Goal: Transaction & Acquisition: Download file/media

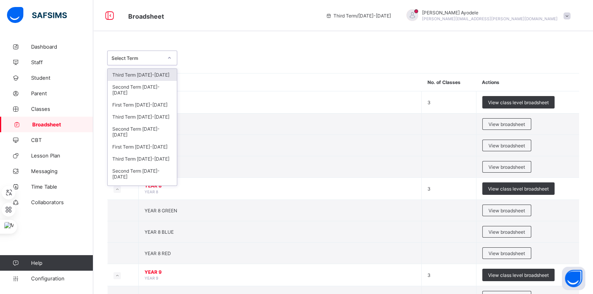
click at [157, 56] on div "Select Term" at bounding box center [137, 58] width 51 height 6
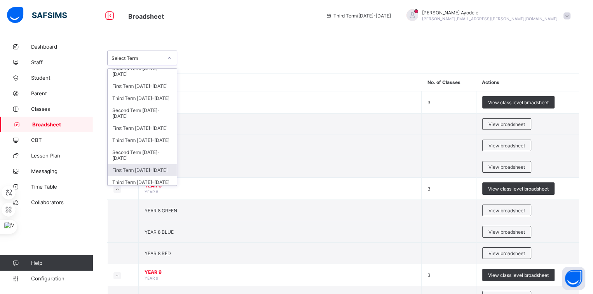
click at [150, 168] on div "First Term 2023-2024" at bounding box center [142, 170] width 69 height 12
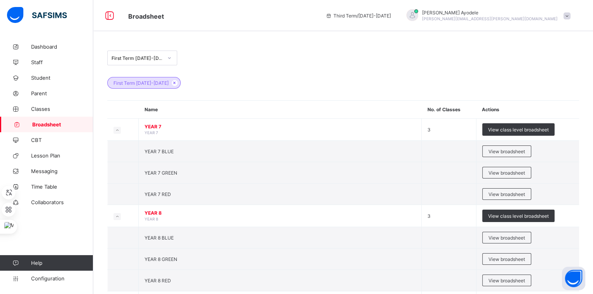
scroll to position [145, 0]
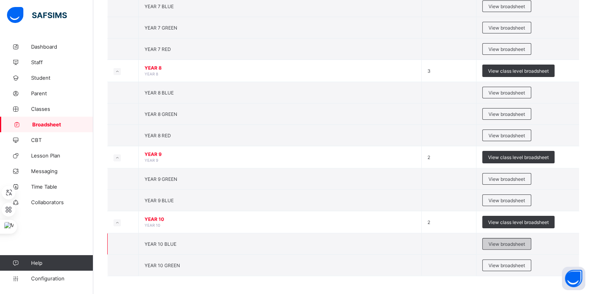
click at [486, 240] on div "View broadsheet" at bounding box center [506, 244] width 49 height 12
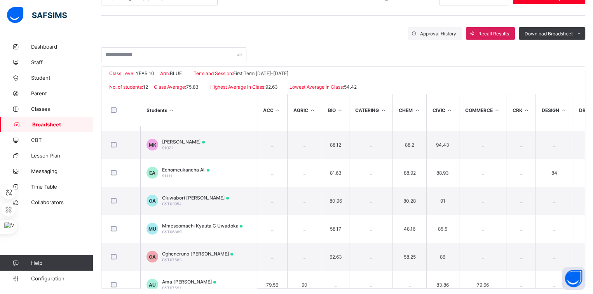
scroll to position [163, 0]
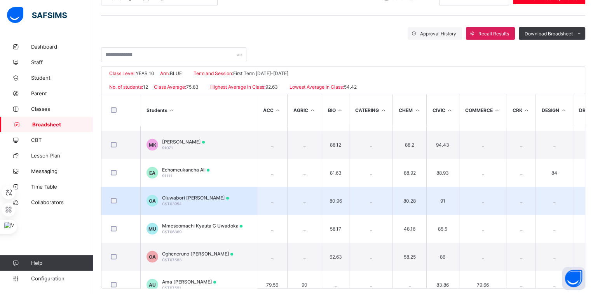
click at [206, 192] on td "OA Oluwabori Michelle Arije CST03954" at bounding box center [198, 201] width 117 height 28
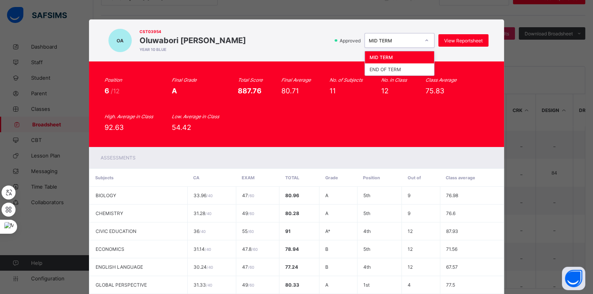
click at [420, 39] on div at bounding box center [426, 40] width 13 height 12
click at [405, 67] on div "END OF TERM" at bounding box center [399, 69] width 69 height 12
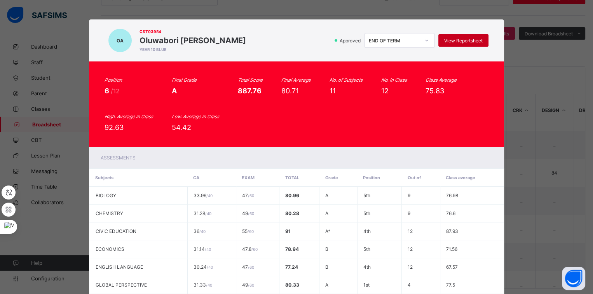
click at [458, 42] on span "View Reportsheet" at bounding box center [463, 41] width 38 height 6
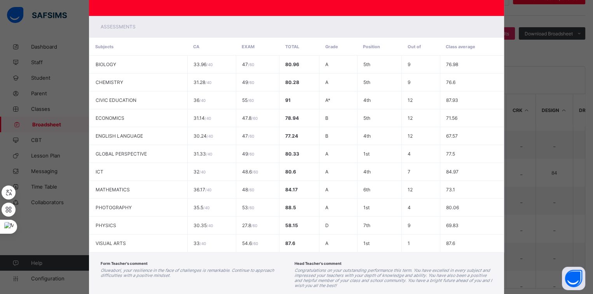
scroll to position [177, 0]
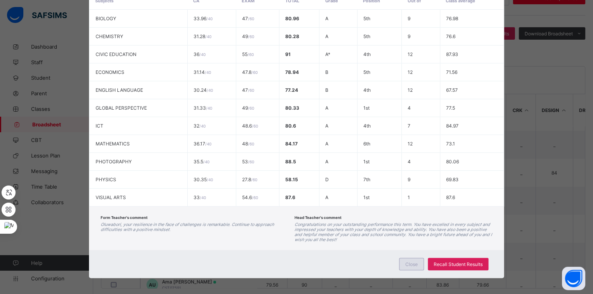
click at [418, 261] on span "Close" at bounding box center [411, 264] width 12 height 6
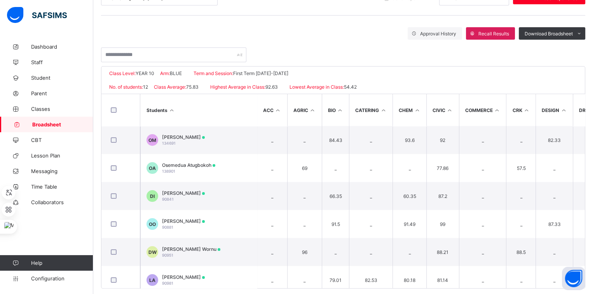
scroll to position [0, 0]
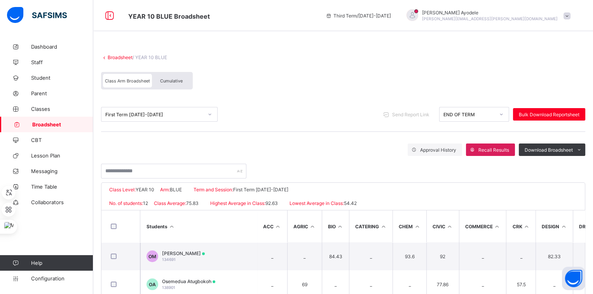
click at [163, 109] on div "First Term 2023-2024" at bounding box center [151, 114] width 101 height 11
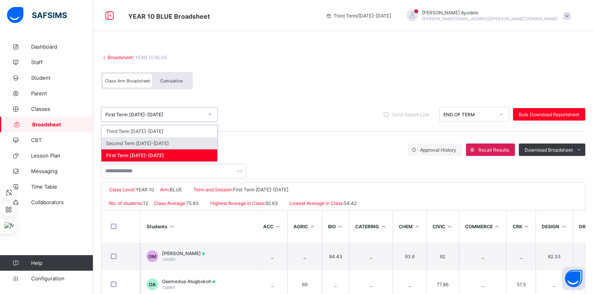
click at [150, 137] on div "Second Term 2023-2024" at bounding box center [159, 143] width 116 height 12
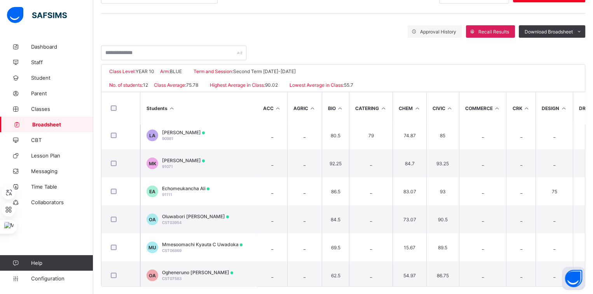
scroll to position [144, 0]
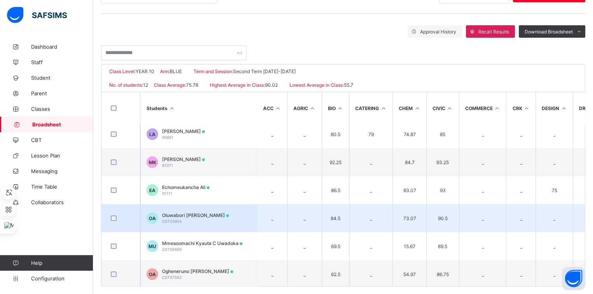
click at [180, 213] on span "Oluwabori Michelle Arije" at bounding box center [195, 215] width 67 height 6
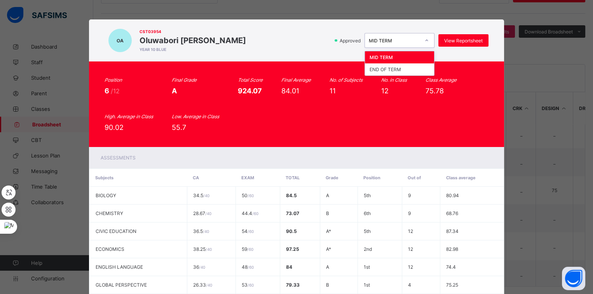
click at [417, 40] on div "MID TERM" at bounding box center [394, 41] width 51 height 6
click at [402, 69] on div "END OF TERM" at bounding box center [399, 69] width 69 height 12
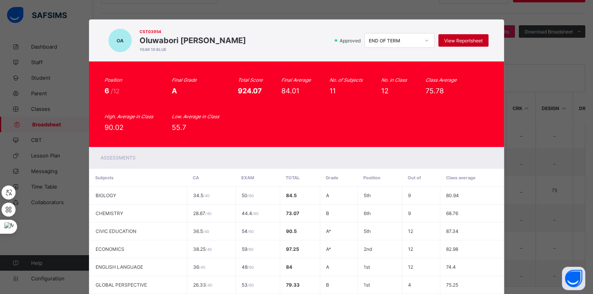
click at [452, 42] on span "View Reportsheet" at bounding box center [463, 41] width 38 height 6
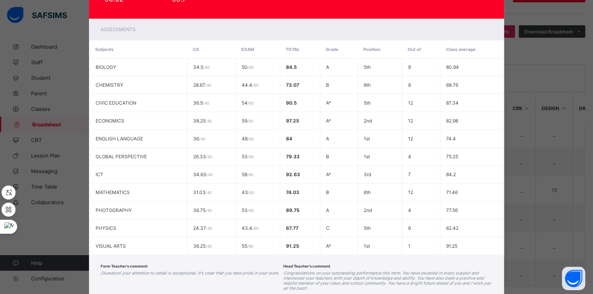
scroll to position [177, 0]
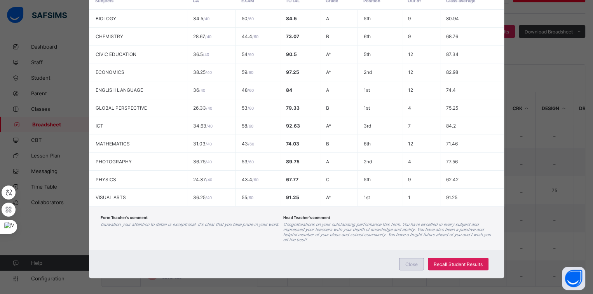
click at [406, 261] on span "Close" at bounding box center [411, 264] width 12 height 6
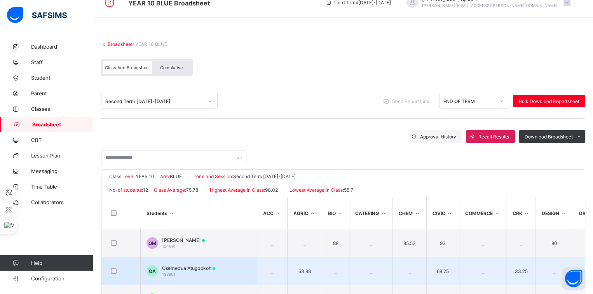
scroll to position [0, 0]
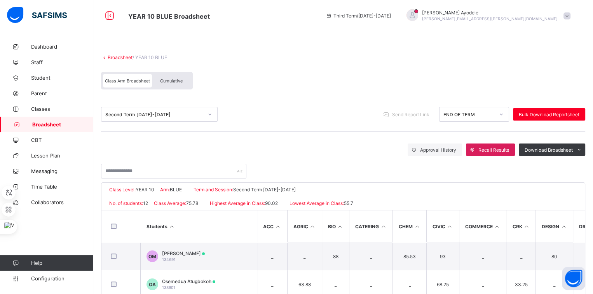
click at [181, 86] on div "Cumulative" at bounding box center [171, 81] width 39 height 14
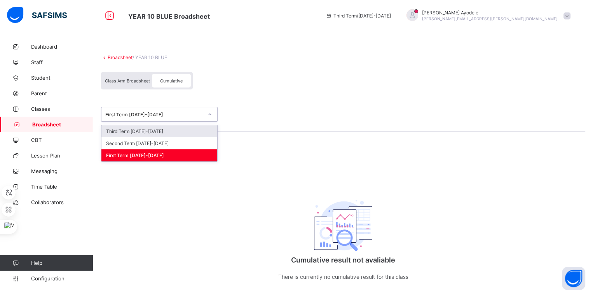
click at [164, 114] on div "First Term 2023-2024" at bounding box center [154, 115] width 98 height 6
click at [155, 130] on div "Third Term 2023-2024" at bounding box center [159, 131] width 116 height 12
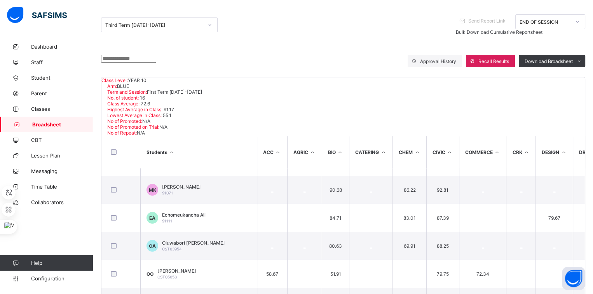
scroll to position [160, 0]
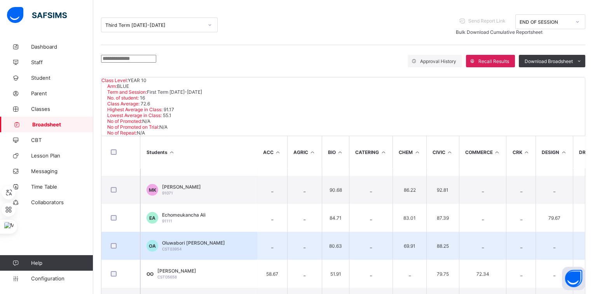
click at [198, 232] on td "OA Oluwabori Michelle Arije CST03954" at bounding box center [198, 246] width 117 height 28
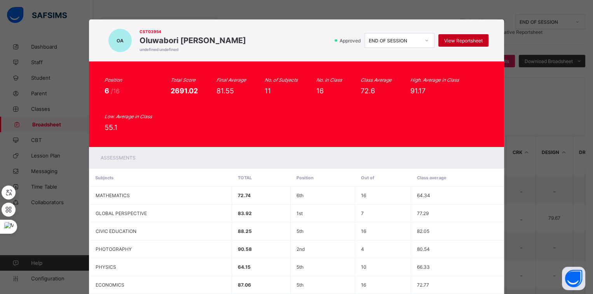
click at [447, 40] on span "View Reportsheet" at bounding box center [463, 41] width 38 height 6
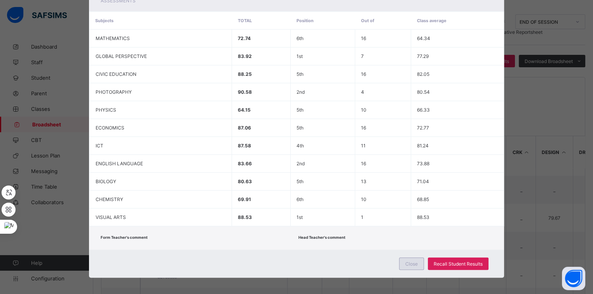
click at [406, 261] on span "Close" at bounding box center [411, 264] width 12 height 6
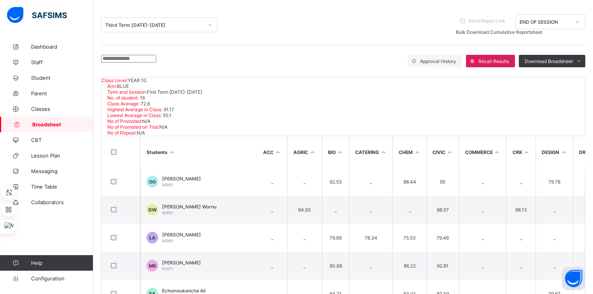
scroll to position [0, 0]
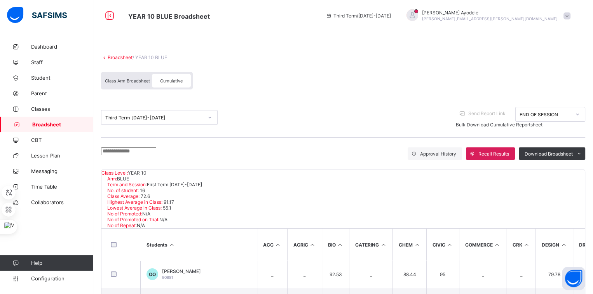
click at [120, 55] on link "Broadsheet" at bounding box center [120, 57] width 25 height 6
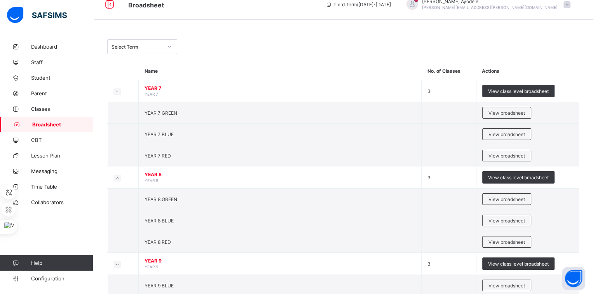
scroll to position [12, 0]
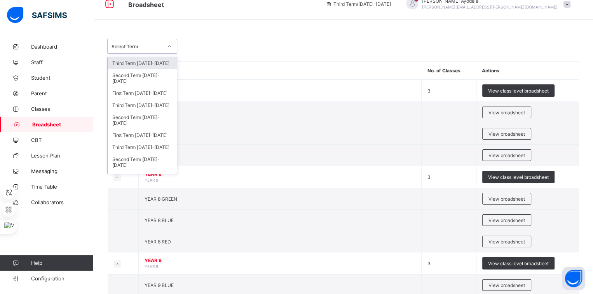
click at [155, 49] on div "Select Term" at bounding box center [135, 46] width 54 height 11
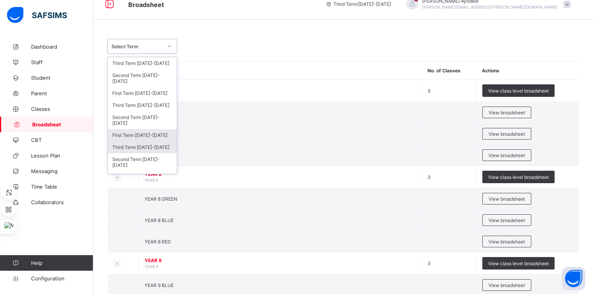
scroll to position [19, 0]
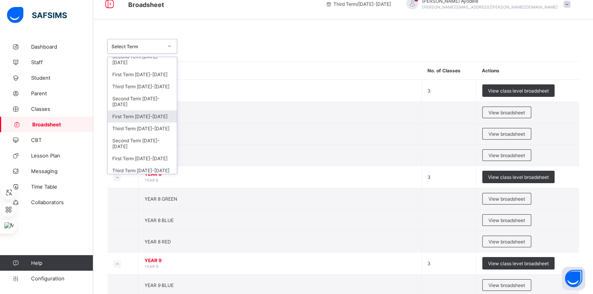
click at [155, 115] on div "First Term 2024-2025" at bounding box center [142, 116] width 69 height 12
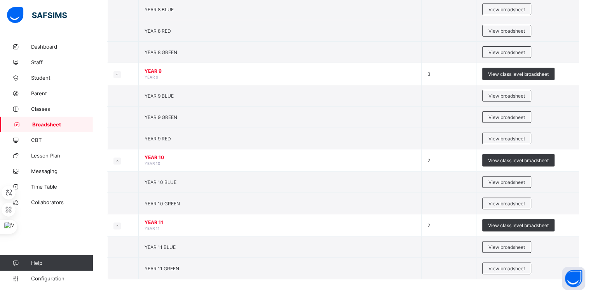
scroll to position [231, 0]
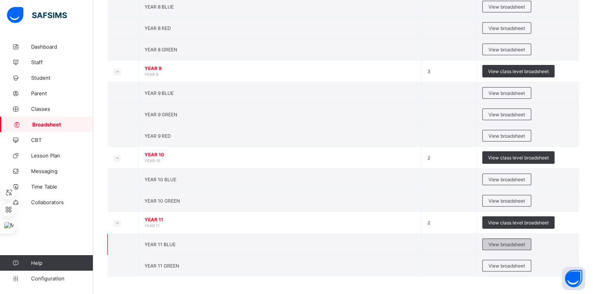
click at [502, 243] on span "View broadsheet" at bounding box center [507, 244] width 37 height 6
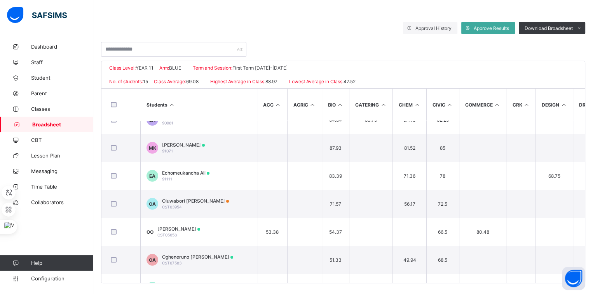
scroll to position [164, 0]
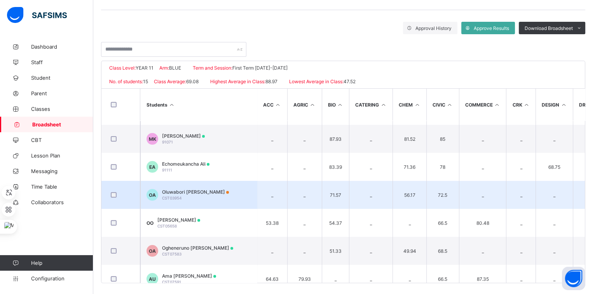
click at [207, 189] on span "Oluwabori Michelle Arije" at bounding box center [195, 192] width 67 height 6
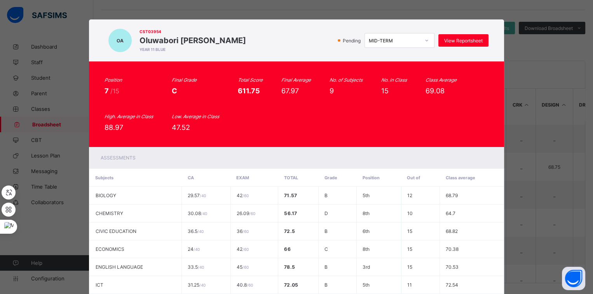
click at [399, 36] on div "MID-TERM" at bounding box center [392, 40] width 54 height 11
click at [388, 70] on div "END OF TERM" at bounding box center [399, 69] width 69 height 12
click at [444, 42] on span "View Reportsheet" at bounding box center [463, 41] width 38 height 6
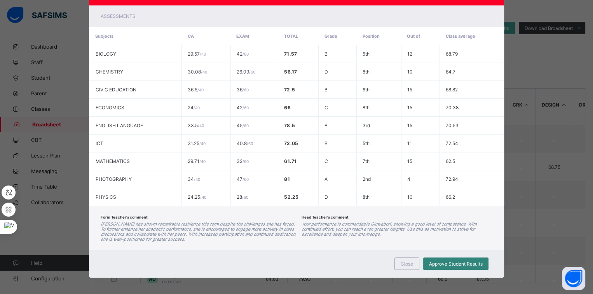
scroll to position [141, 0]
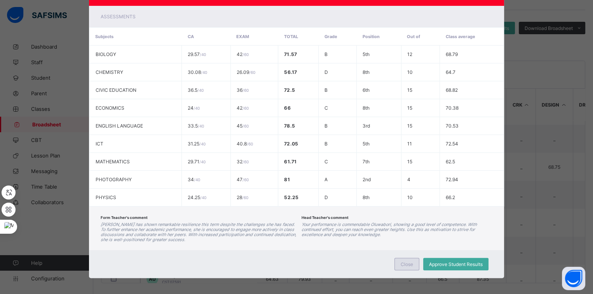
click at [412, 258] on div "Close" at bounding box center [407, 264] width 25 height 12
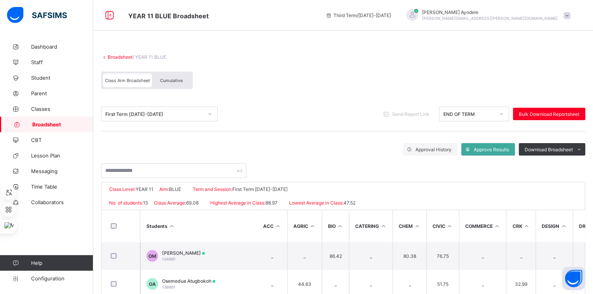
scroll to position [0, 0]
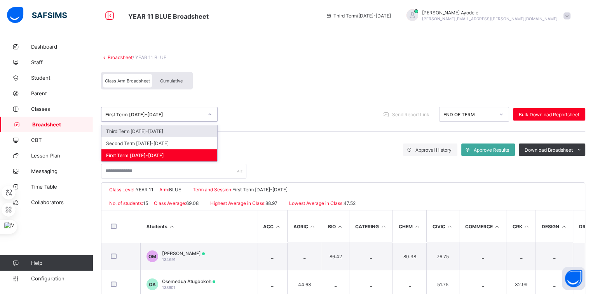
click at [201, 115] on div "First Term 2024-2025" at bounding box center [154, 115] width 98 height 6
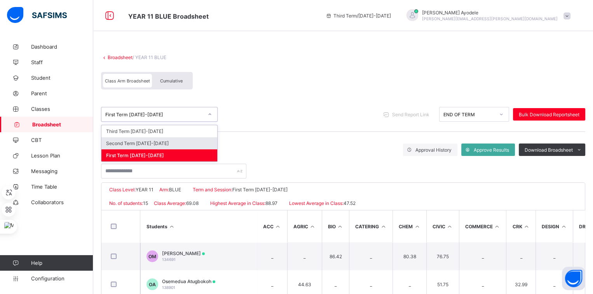
click at [177, 139] on div "Second Term 2024-2025" at bounding box center [159, 143] width 116 height 12
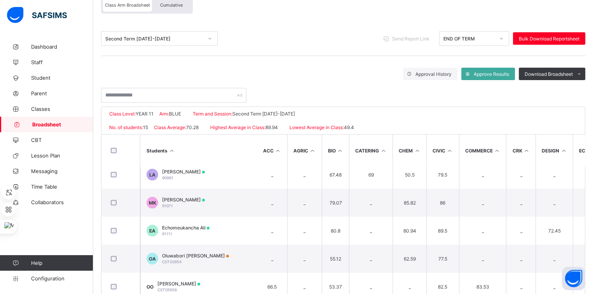
scroll to position [147, 0]
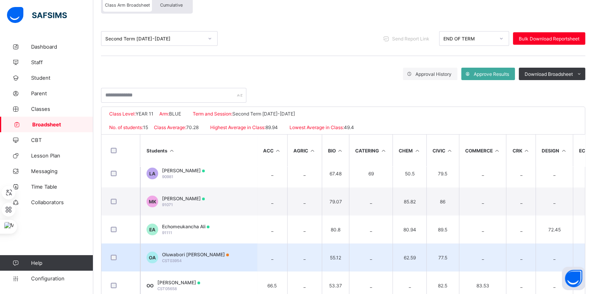
click at [188, 253] on span "Oluwabori Michelle Arije" at bounding box center [195, 255] width 67 height 6
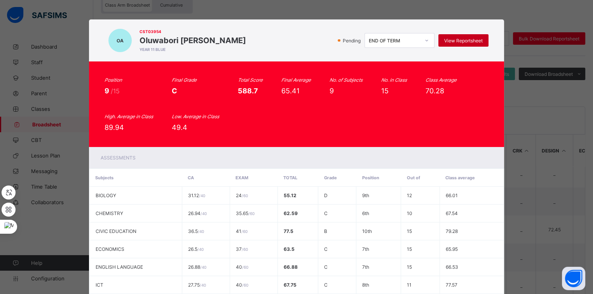
click at [454, 42] on span "View Reportsheet" at bounding box center [463, 41] width 38 height 6
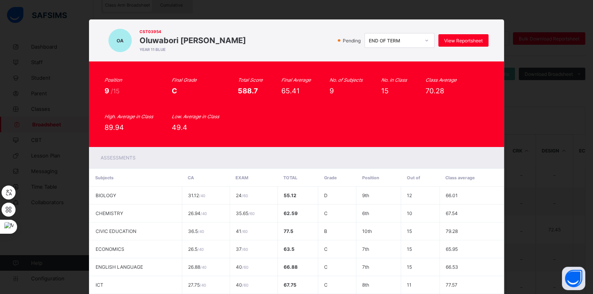
scroll to position [142, 0]
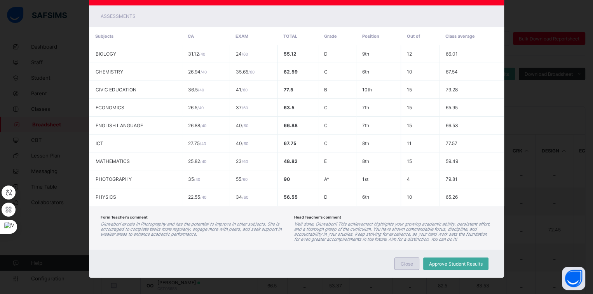
click at [404, 257] on div "Close" at bounding box center [407, 263] width 25 height 12
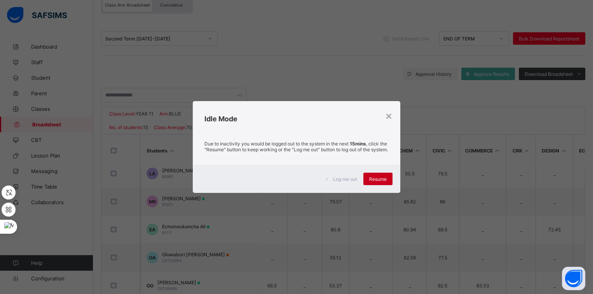
click at [382, 182] on span "Resume" at bounding box center [377, 179] width 17 height 6
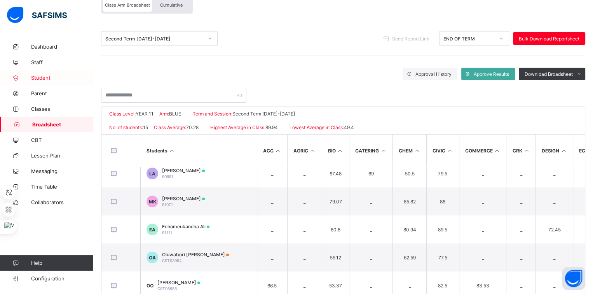
click at [52, 83] on link "Student" at bounding box center [46, 78] width 93 height 16
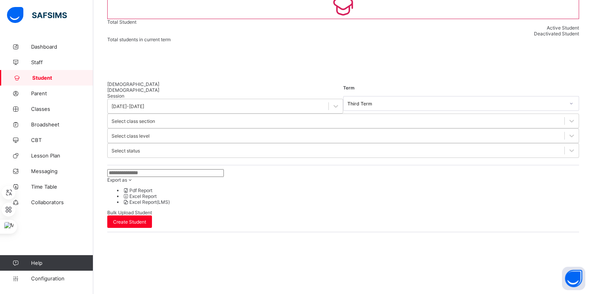
scroll to position [50, 0]
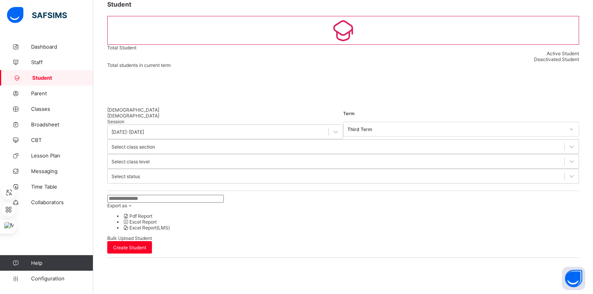
click at [163, 195] on input "text" at bounding box center [165, 199] width 117 height 8
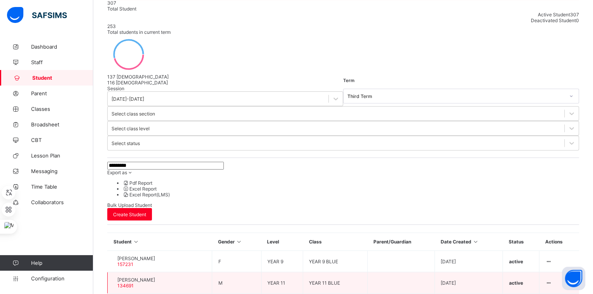
scroll to position [97, 0]
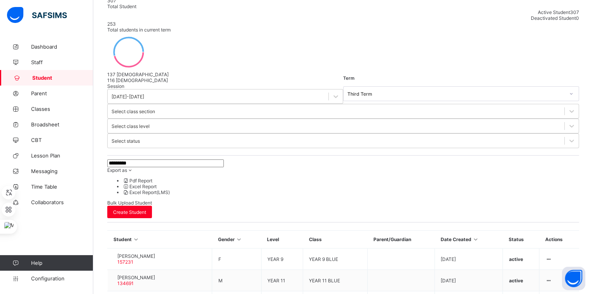
type input "*********"
select select "**"
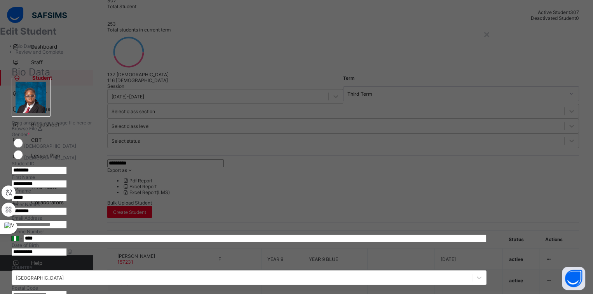
click at [37, 131] on span "Browse File" at bounding box center [24, 129] width 25 height 6
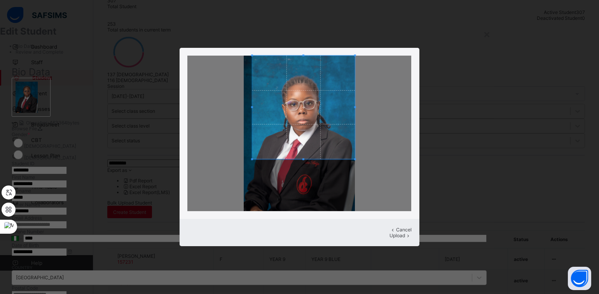
click at [253, 159] on span at bounding box center [252, 159] width 2 height 2
click at [405, 235] on icon at bounding box center [408, 235] width 7 height 6
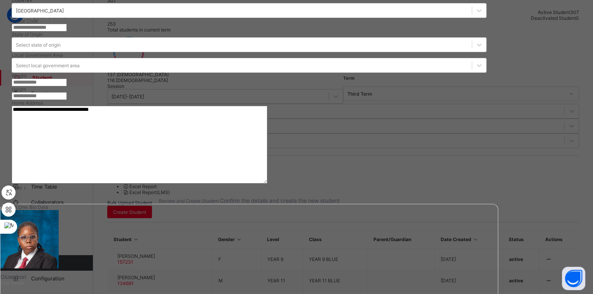
scroll to position [269, 0]
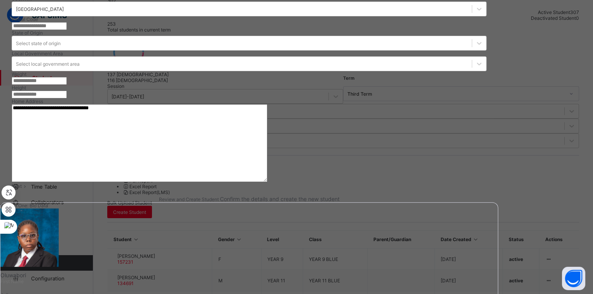
click at [487, 189] on div "Next" at bounding box center [249, 186] width 475 height 6
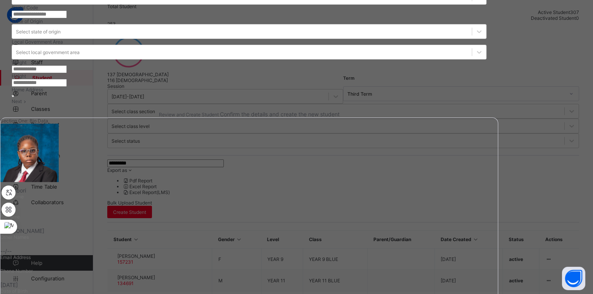
scroll to position [106, 0]
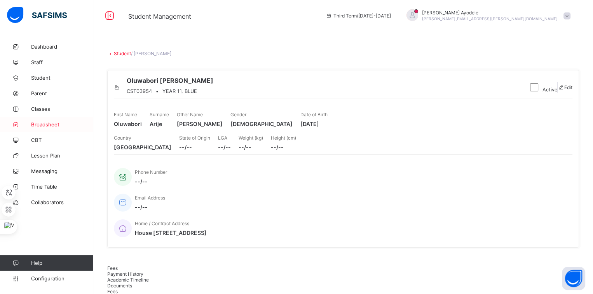
click at [47, 122] on span "Broadsheet" at bounding box center [62, 124] width 62 height 6
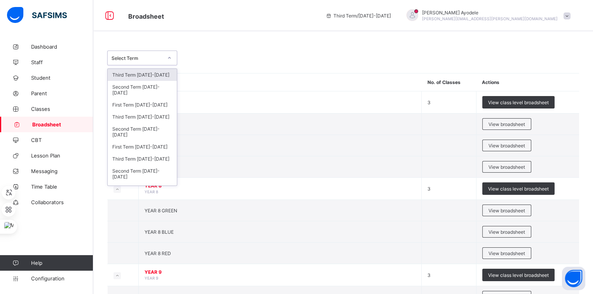
click at [155, 55] on div "Select Term" at bounding box center [137, 58] width 51 height 6
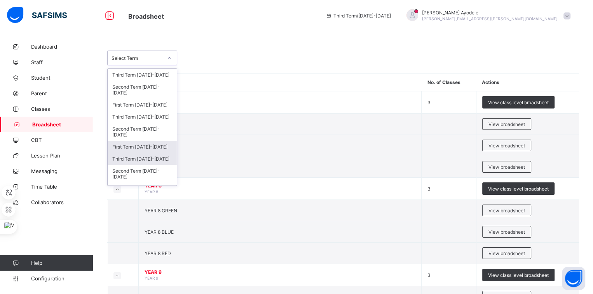
scroll to position [19, 0]
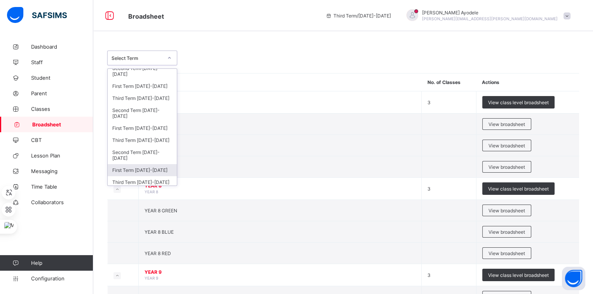
click at [155, 167] on div "First Term 2023-2024" at bounding box center [142, 170] width 69 height 12
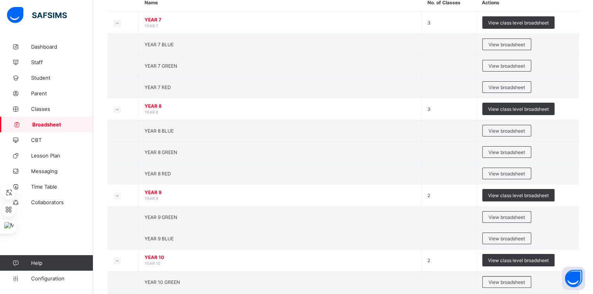
scroll to position [145, 0]
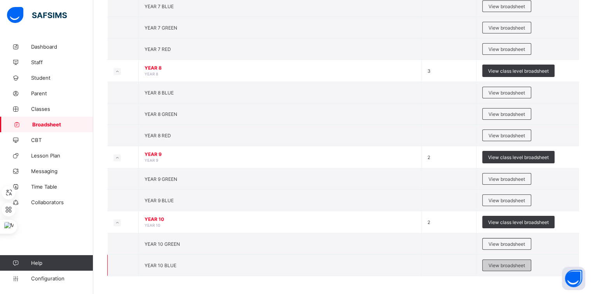
click at [496, 259] on div "View broadsheet" at bounding box center [506, 265] width 49 height 12
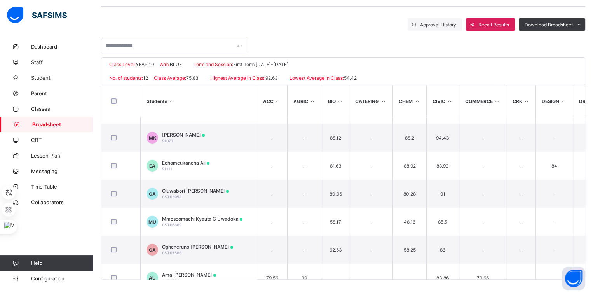
scroll to position [162, 0]
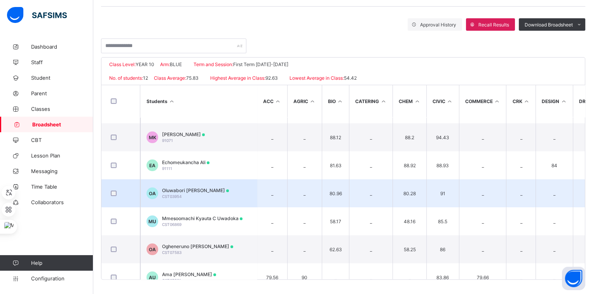
click at [206, 187] on span "Oluwabori Michelle Arije" at bounding box center [195, 190] width 67 height 6
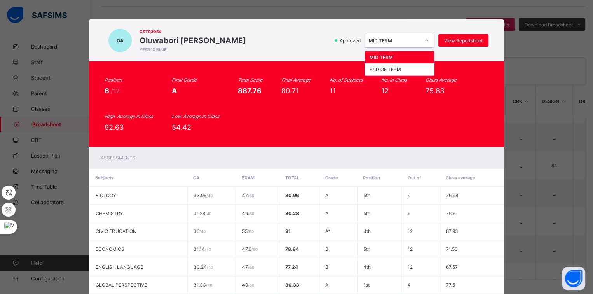
click at [388, 41] on div "MID TERM" at bounding box center [394, 41] width 51 height 6
click at [386, 65] on div "END OF TERM" at bounding box center [399, 69] width 69 height 12
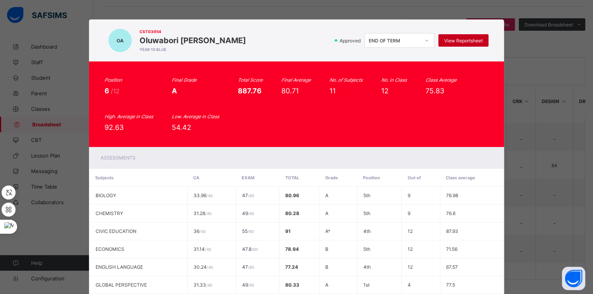
click at [454, 38] on span "View Reportsheet" at bounding box center [463, 41] width 38 height 6
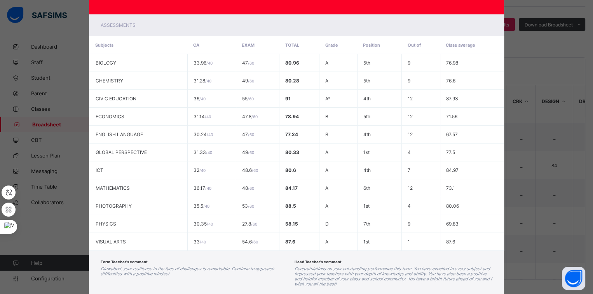
scroll to position [177, 0]
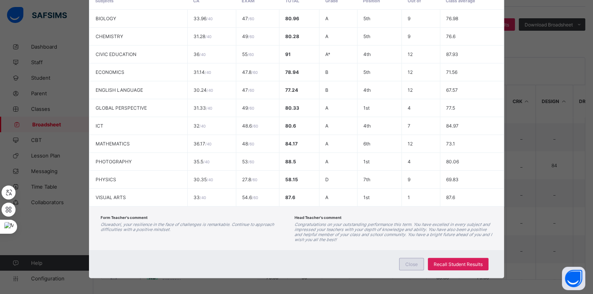
click at [409, 263] on div "Close" at bounding box center [411, 264] width 25 height 12
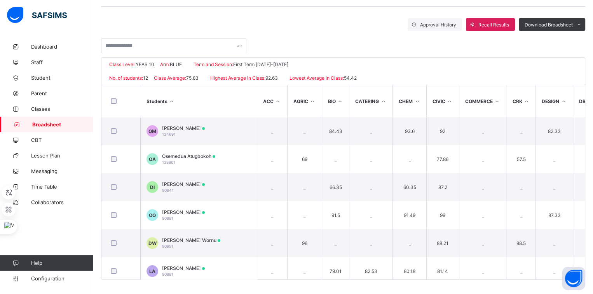
scroll to position [0, 0]
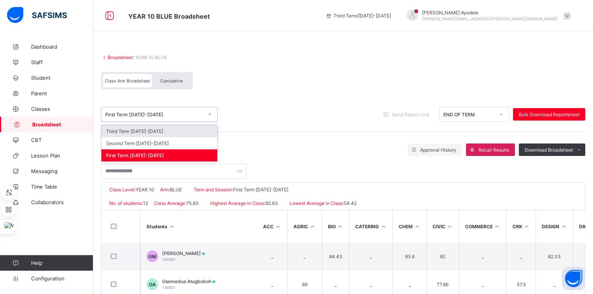
click at [150, 116] on div "First Term 2023-2024" at bounding box center [154, 115] width 98 height 6
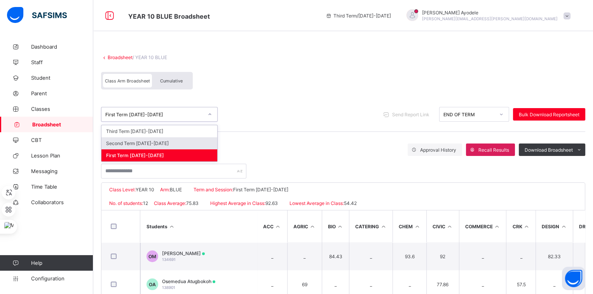
click at [142, 137] on div "Second Term 2023-2024" at bounding box center [159, 143] width 116 height 12
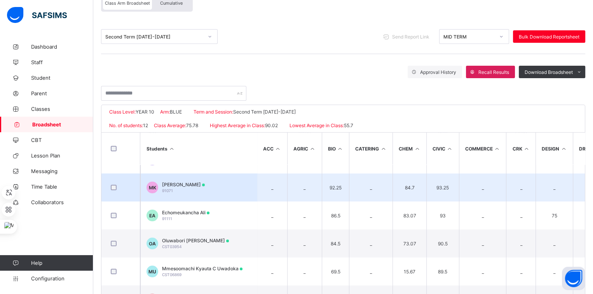
scroll to position [161, 0]
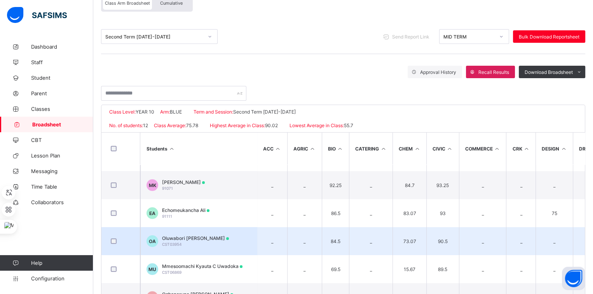
click at [189, 236] on span "Oluwabori Michelle Arije" at bounding box center [195, 238] width 67 height 6
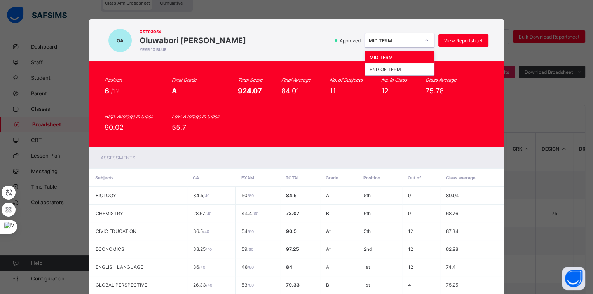
click at [384, 40] on div "MID TERM" at bounding box center [394, 41] width 51 height 6
click at [383, 70] on div "END OF TERM" at bounding box center [399, 69] width 69 height 12
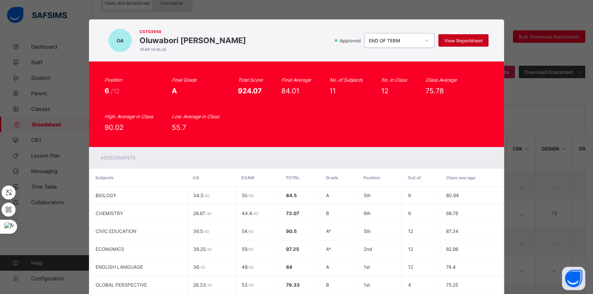
click at [452, 41] on span "View Reportsheet" at bounding box center [463, 41] width 38 height 6
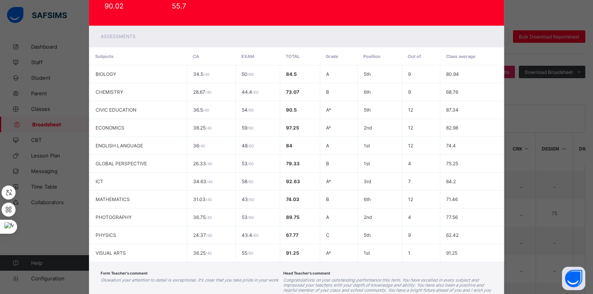
scroll to position [177, 0]
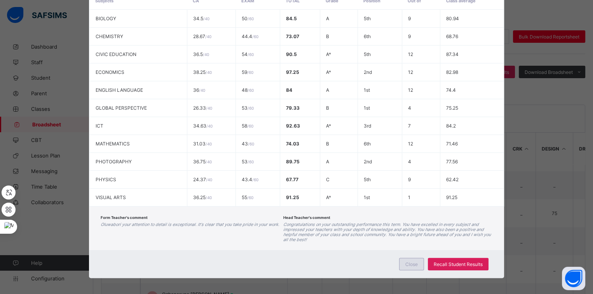
click at [406, 261] on span "Close" at bounding box center [411, 264] width 12 height 6
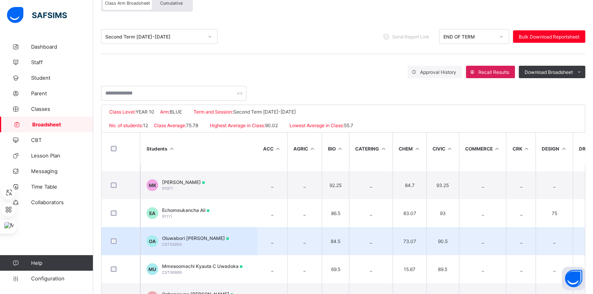
click at [209, 235] on span "Oluwabori Michelle Arije" at bounding box center [195, 238] width 67 height 6
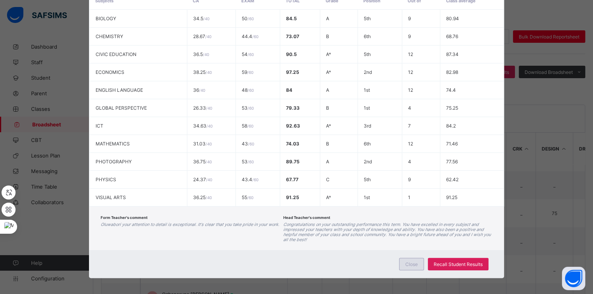
click at [417, 258] on div "Close" at bounding box center [411, 264] width 25 height 12
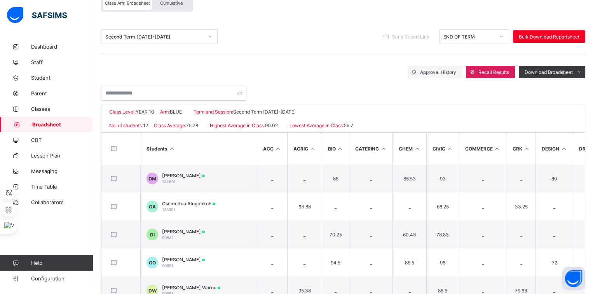
scroll to position [0, 0]
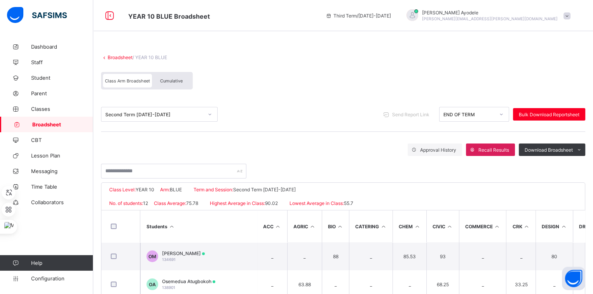
click at [167, 112] on div "Second Term 2023-2024" at bounding box center [154, 115] width 98 height 6
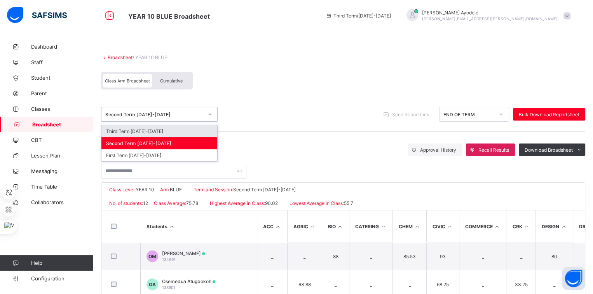
click at [146, 132] on div "Third Term 2023-2024" at bounding box center [159, 131] width 116 height 12
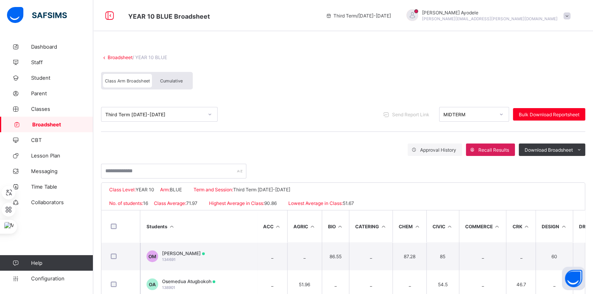
click at [167, 76] on div "Cumulative" at bounding box center [171, 81] width 39 height 14
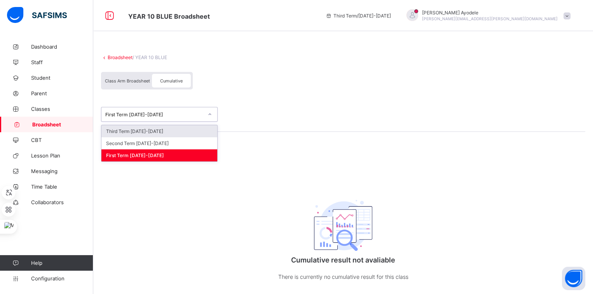
click at [137, 113] on div "First Term 2023-2024" at bounding box center [154, 115] width 98 height 6
click at [138, 130] on div "Third Term 2023-2024" at bounding box center [159, 131] width 116 height 12
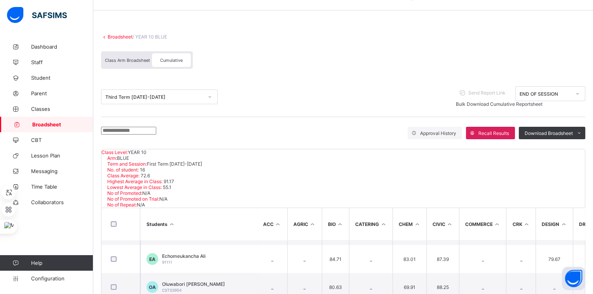
scroll to position [204, 0]
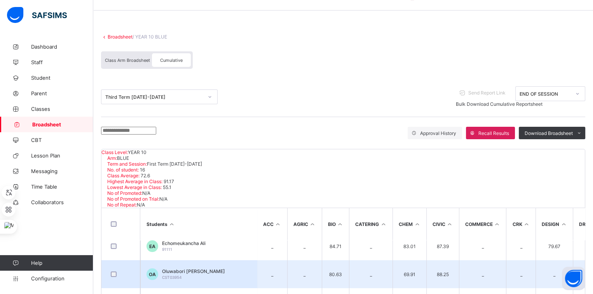
click at [198, 260] on td "OA Oluwabori Michelle Arije CST03954" at bounding box center [198, 274] width 117 height 28
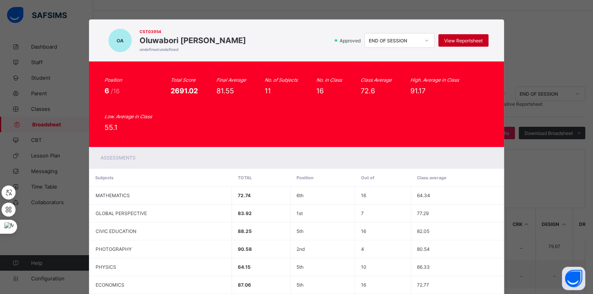
click at [444, 42] on span "View Reportsheet" at bounding box center [463, 41] width 38 height 6
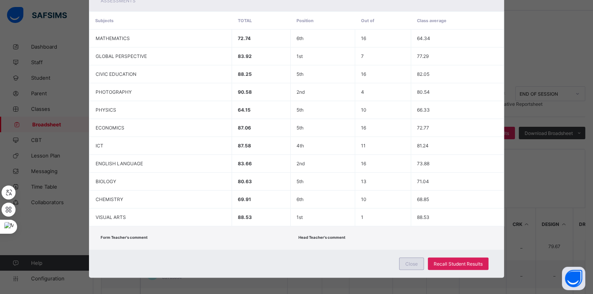
click at [409, 261] on span "Close" at bounding box center [411, 264] width 12 height 6
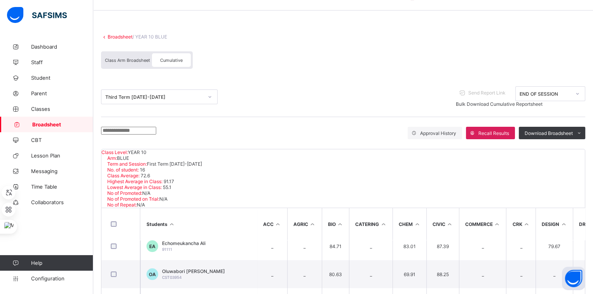
click at [129, 37] on link "Broadsheet" at bounding box center [120, 37] width 25 height 6
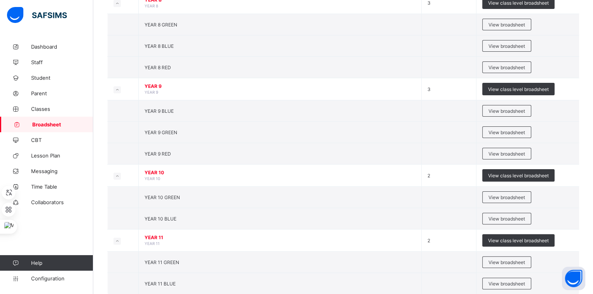
scroll to position [204, 0]
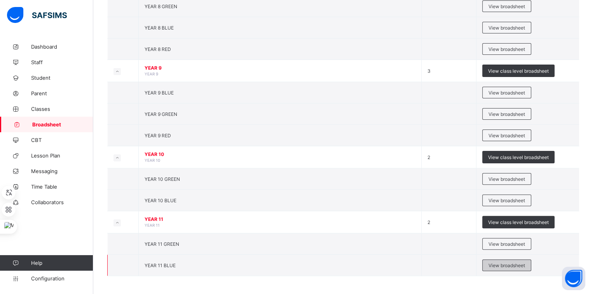
click at [492, 262] on span "View broadsheet" at bounding box center [507, 265] width 37 height 6
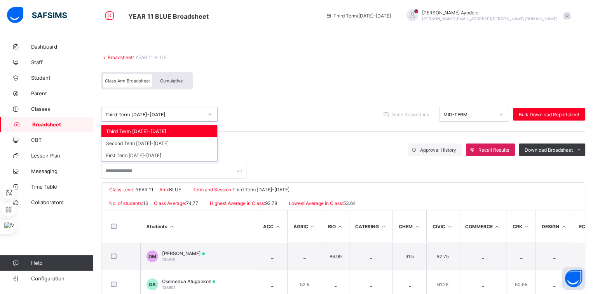
click at [199, 114] on div "Third Term 2024-2025" at bounding box center [154, 115] width 98 height 6
click at [170, 149] on div "First Term 2024-2025" at bounding box center [159, 155] width 116 height 12
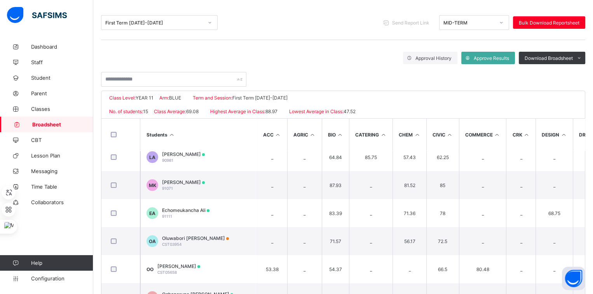
scroll to position [149, 0]
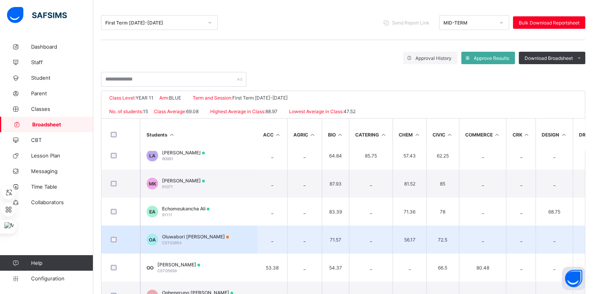
click at [180, 234] on span "Oluwabori Michelle Arije" at bounding box center [195, 237] width 67 height 6
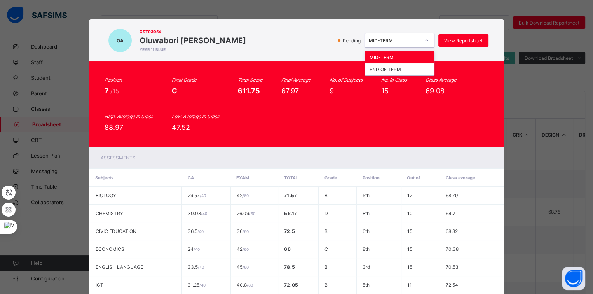
click at [400, 40] on div "MID-TERM" at bounding box center [394, 41] width 51 height 6
click at [395, 68] on div "END OF TERM" at bounding box center [399, 69] width 69 height 12
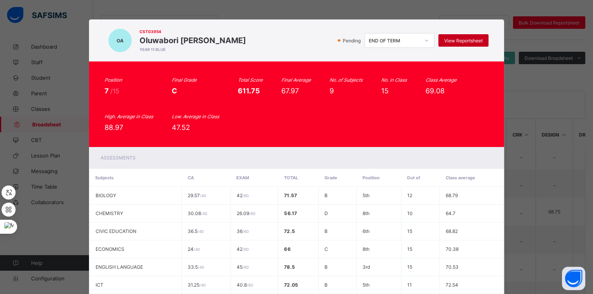
click at [452, 43] on div "View Reportsheet" at bounding box center [464, 40] width 50 height 12
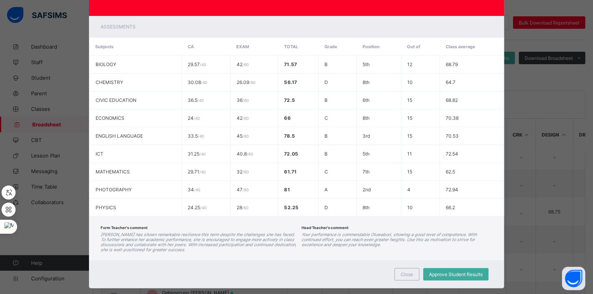
scroll to position [142, 0]
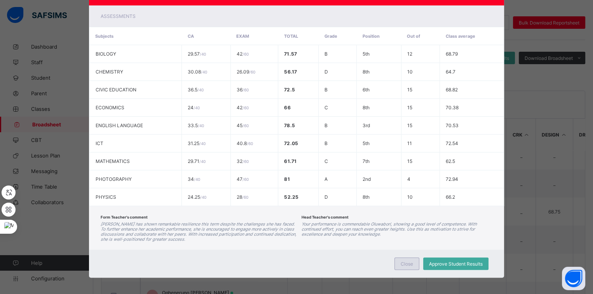
click at [410, 261] on span "Close" at bounding box center [407, 264] width 12 height 6
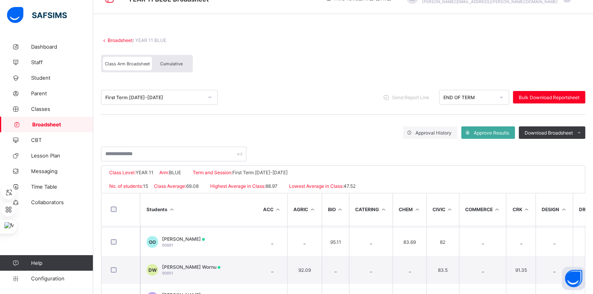
scroll to position [16, 0]
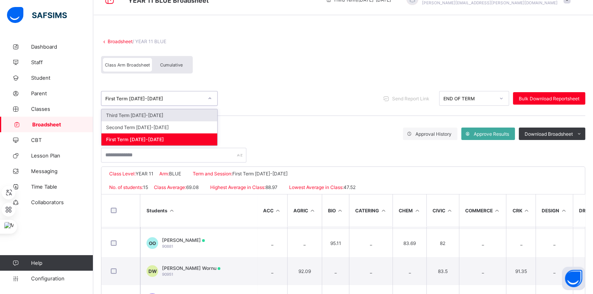
click at [174, 93] on div "First Term 2024-2025" at bounding box center [151, 98] width 101 height 11
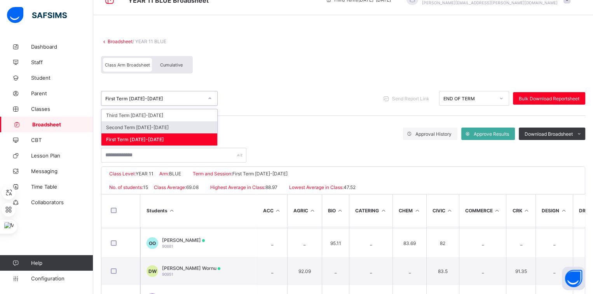
click at [156, 122] on div "Second Term 2024-2025" at bounding box center [159, 127] width 116 height 12
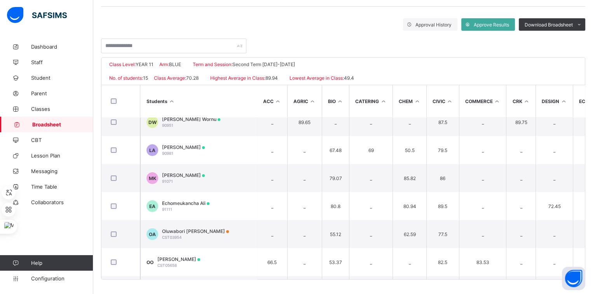
scroll to position [127, 0]
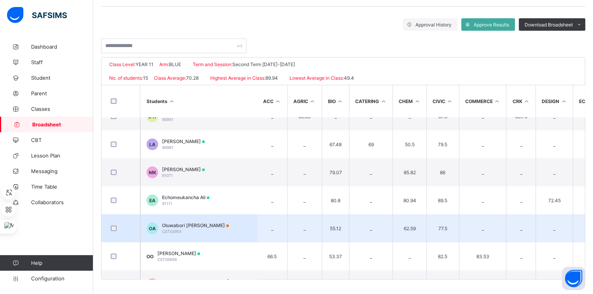
click at [180, 222] on span "Oluwabori Michelle Arije" at bounding box center [195, 225] width 67 height 6
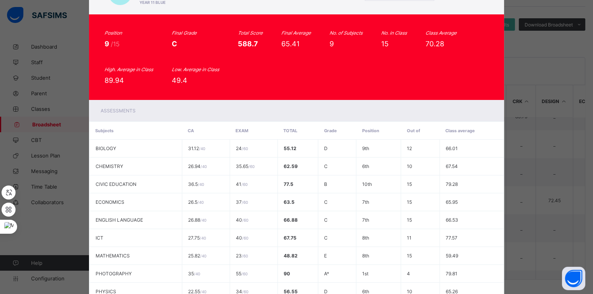
scroll to position [0, 0]
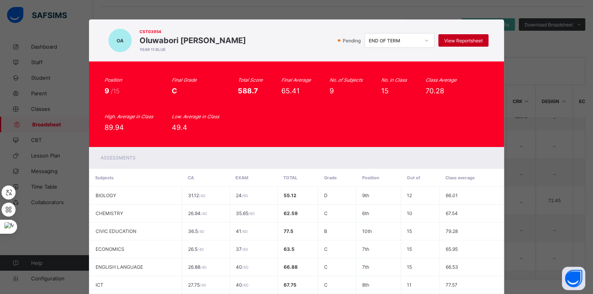
click at [453, 36] on div "View Reportsheet" at bounding box center [464, 40] width 50 height 12
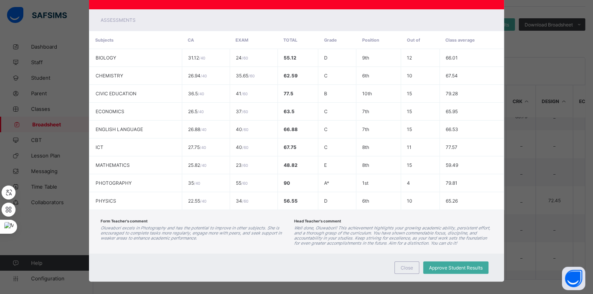
scroll to position [142, 0]
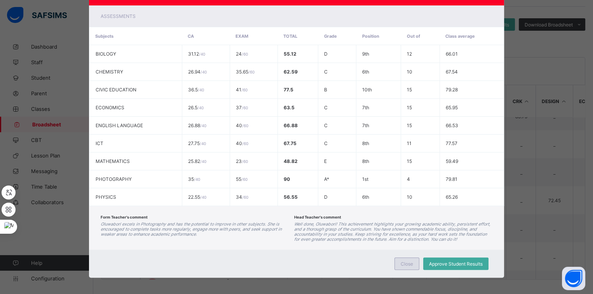
click at [397, 260] on div "Close" at bounding box center [407, 263] width 25 height 12
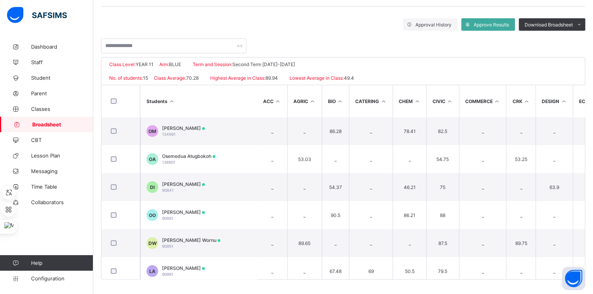
scroll to position [0, 0]
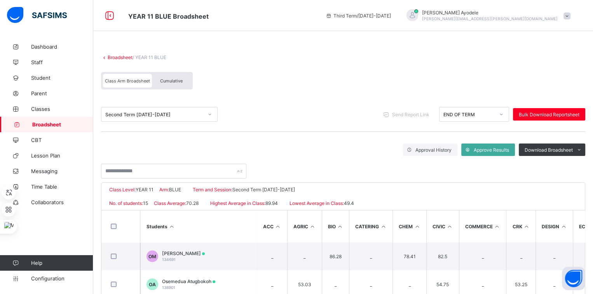
click at [156, 110] on div "Second Term 2024-2025" at bounding box center [151, 114] width 101 height 11
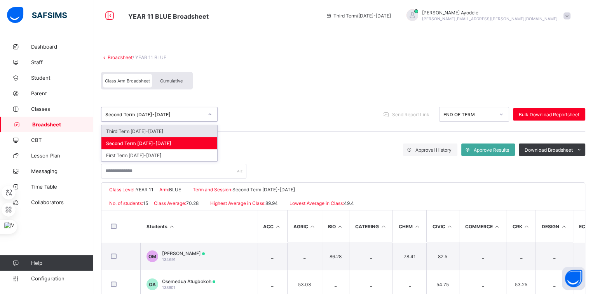
click at [141, 128] on div "Third Term 2024-2025" at bounding box center [159, 131] width 116 height 12
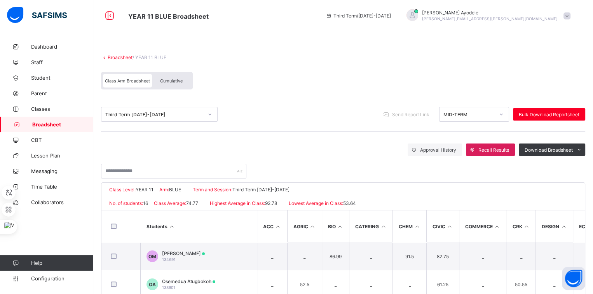
click at [171, 84] on div "Cumulative" at bounding box center [171, 81] width 39 height 14
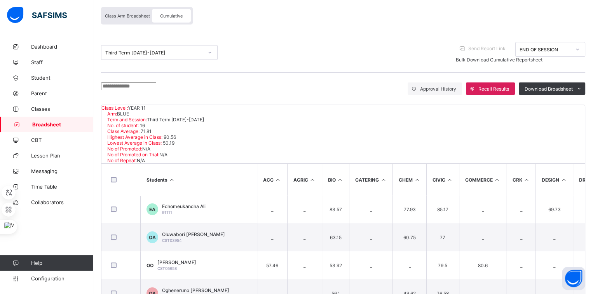
scroll to position [198, 0]
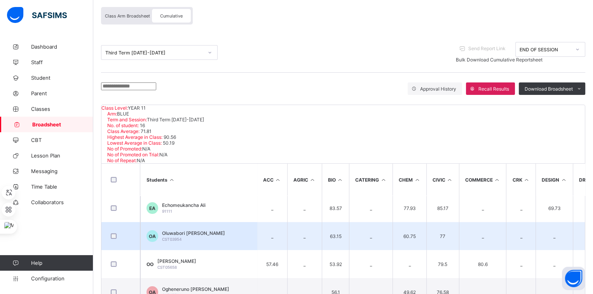
click at [206, 230] on span "Oluwabori Michelle Arije" at bounding box center [193, 233] width 63 height 6
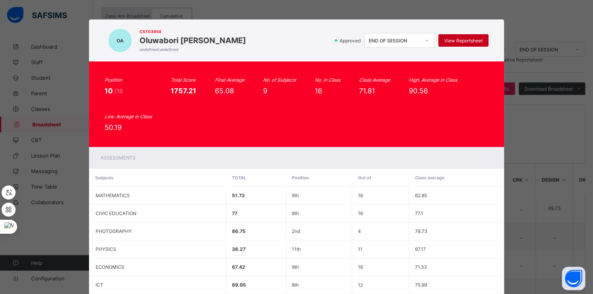
click at [453, 38] on span "View Reportsheet" at bounding box center [463, 41] width 38 height 6
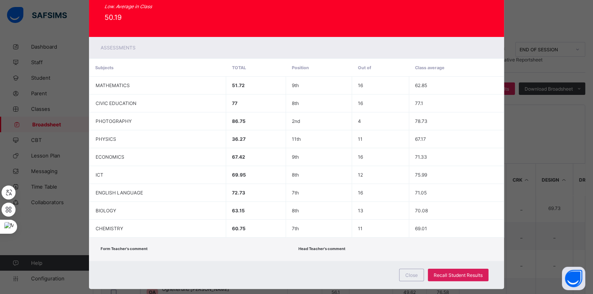
scroll to position [121, 0]
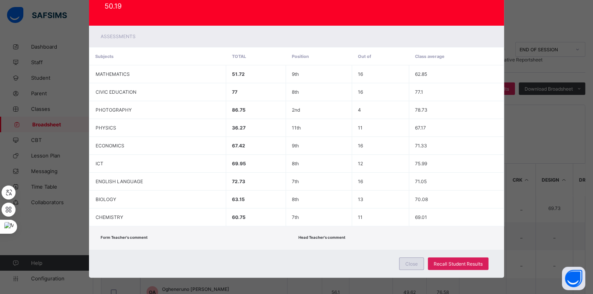
click at [405, 258] on div "Close" at bounding box center [411, 263] width 25 height 12
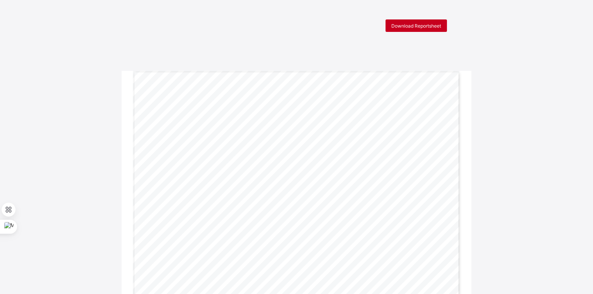
click at [425, 28] on span "Download Reportsheet" at bounding box center [417, 26] width 50 height 6
click at [432, 25] on span "Download Reportsheet" at bounding box center [417, 26] width 50 height 6
click at [425, 29] on div "Download Reportsheet" at bounding box center [416, 25] width 61 height 12
click at [419, 22] on div "Download Reportsheet" at bounding box center [416, 25] width 61 height 12
click at [435, 27] on span "Download Reportsheet" at bounding box center [417, 26] width 50 height 6
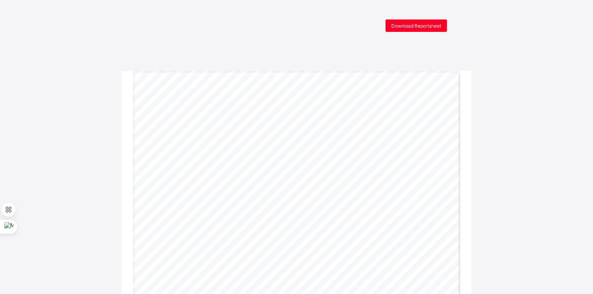
click at [426, 21] on div "Download Reportsheet" at bounding box center [416, 25] width 61 height 12
click at [441, 23] on span "Download Reportsheet" at bounding box center [417, 26] width 50 height 6
click at [430, 28] on span "Download Reportsheet" at bounding box center [417, 26] width 50 height 6
click at [426, 29] on div "Download Reportsheet" at bounding box center [416, 25] width 61 height 12
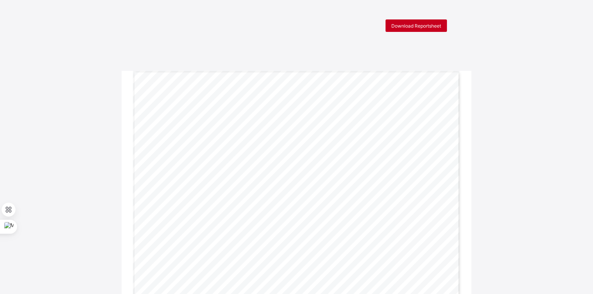
click at [431, 25] on span "Download Reportsheet" at bounding box center [417, 26] width 50 height 6
click at [430, 23] on span "Download Reportsheet" at bounding box center [417, 26] width 50 height 6
